Goal: Information Seeking & Learning: Learn about a topic

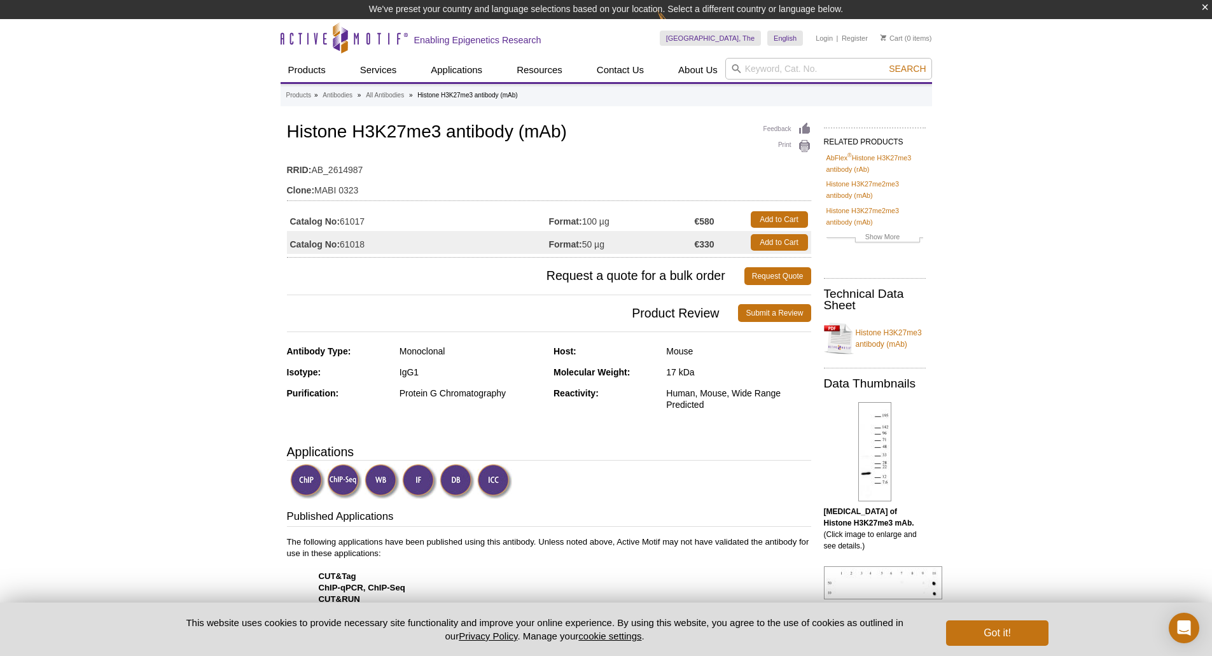
click at [716, 151] on div "Feedback Print Histone H3K27me3 antibody (mAb) RRID: AB_2614987 Clone: MABI 032…" at bounding box center [549, 189] width 524 height 138
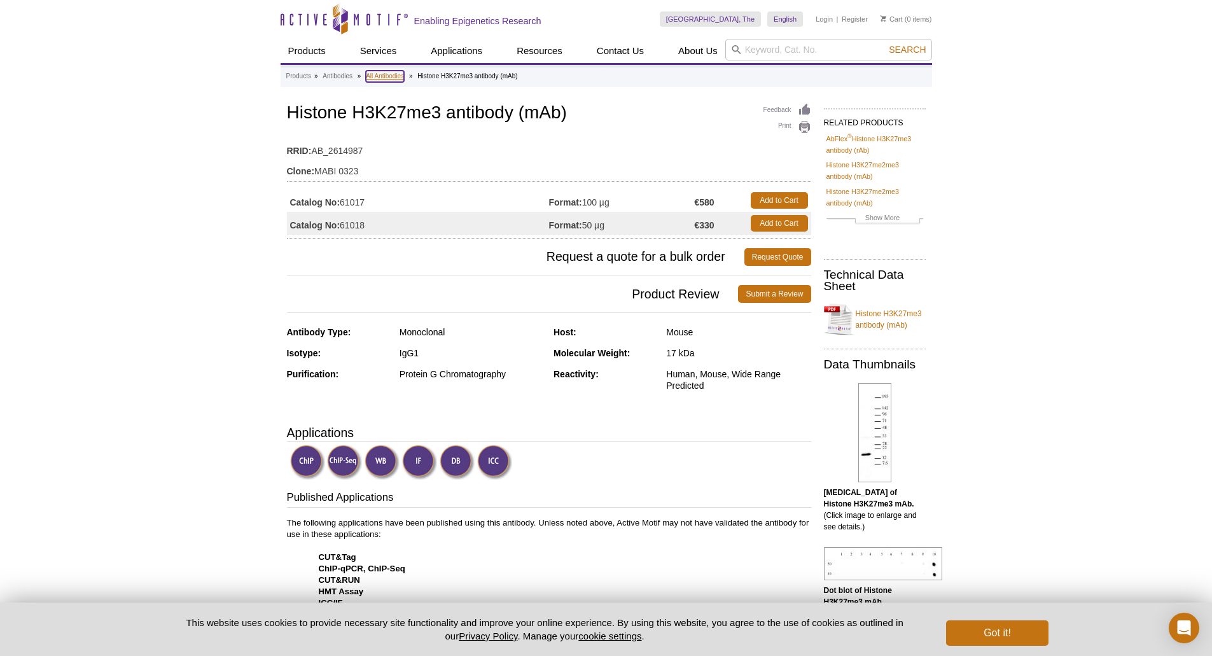
click at [377, 78] on link "All Antibodies" at bounding box center [385, 76] width 38 height 11
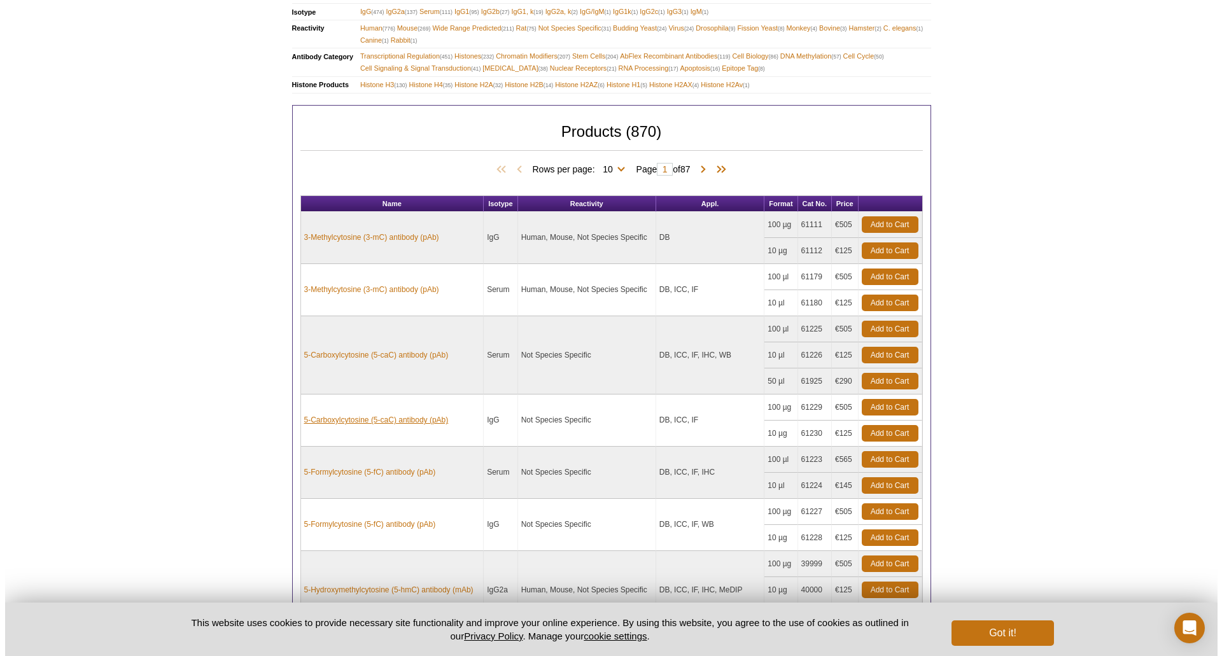
scroll to position [924, 0]
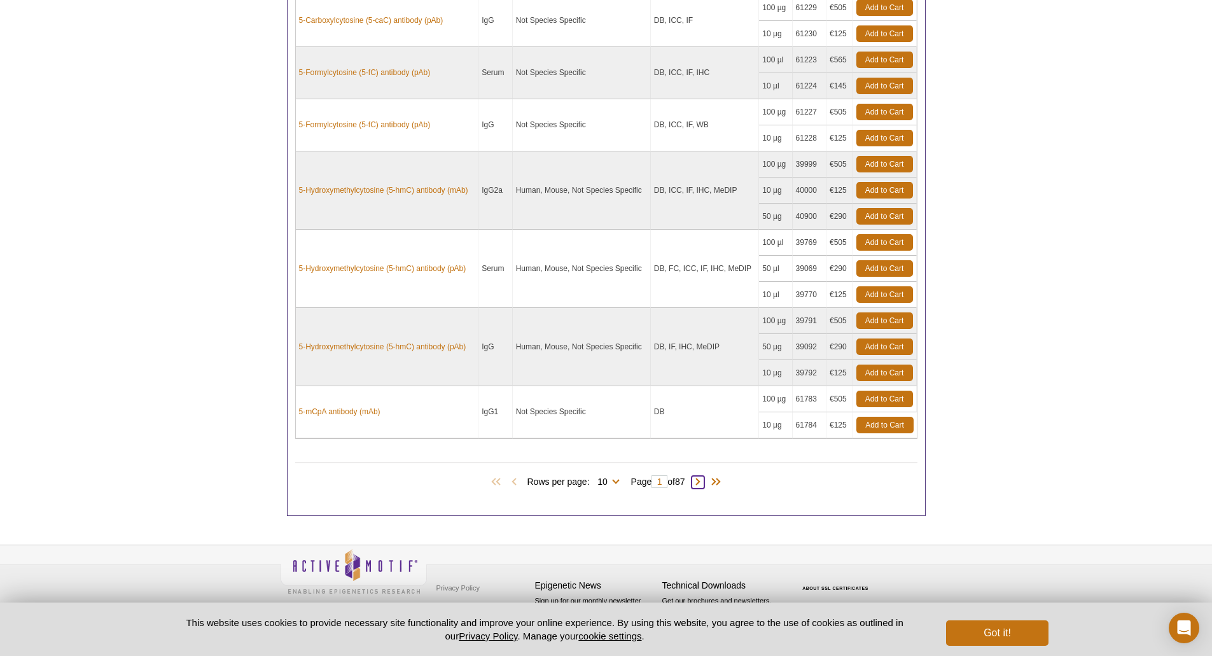
click at [703, 482] on span at bounding box center [698, 482] width 13 height 13
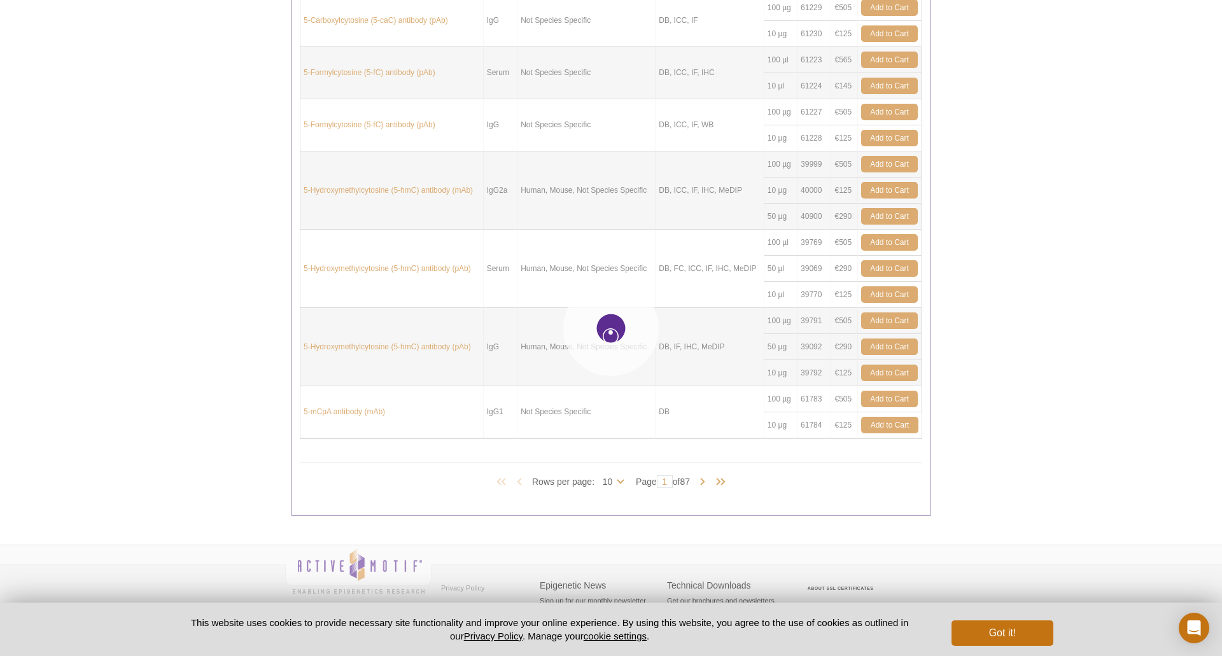
type input "2"
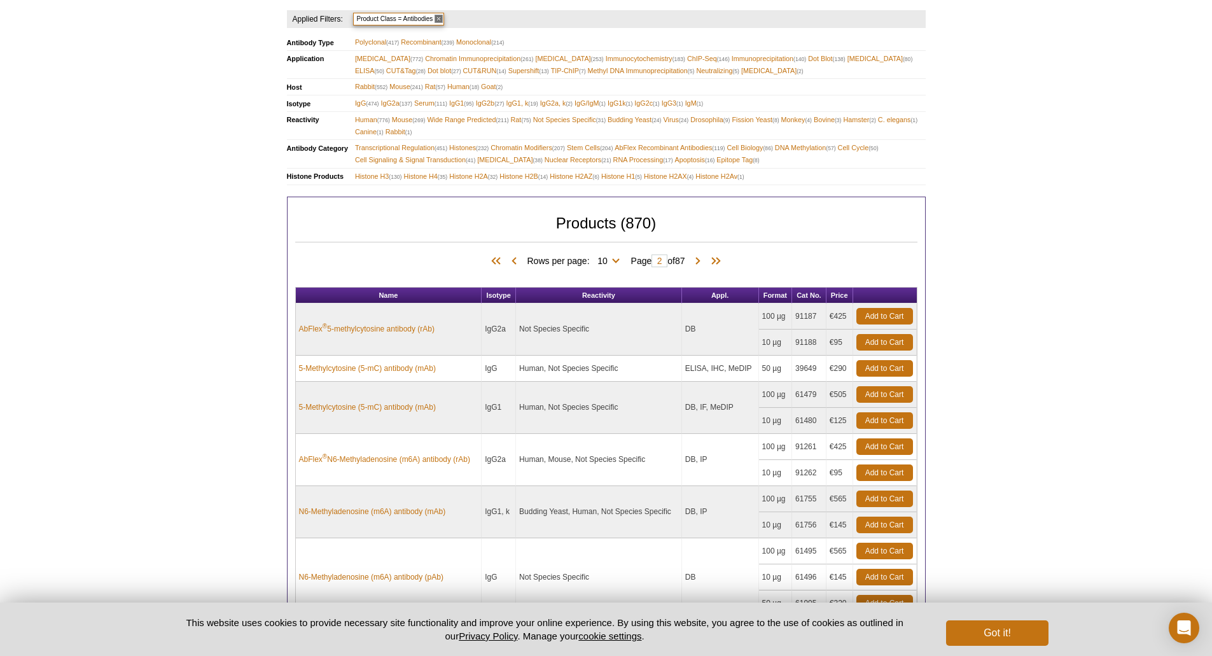
scroll to position [445, 0]
